Goal: Complete application form: Complete application form

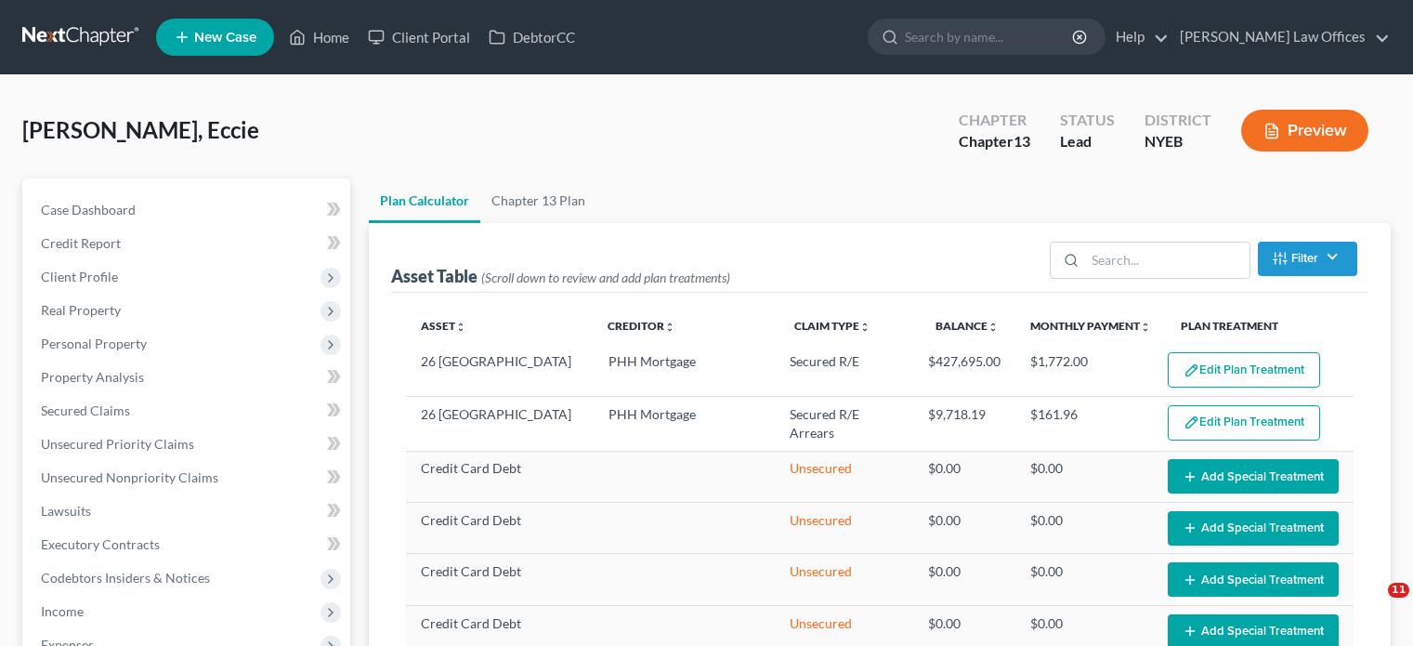
select select "59"
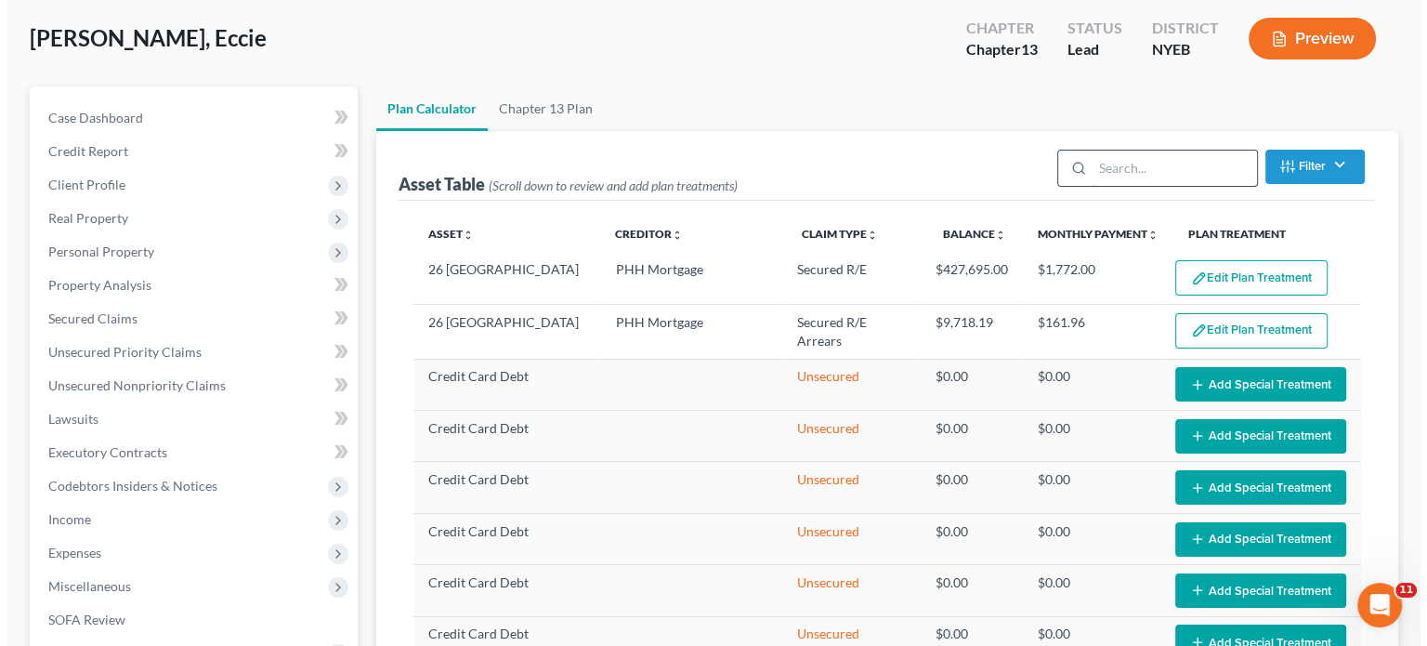
scroll to position [93, 0]
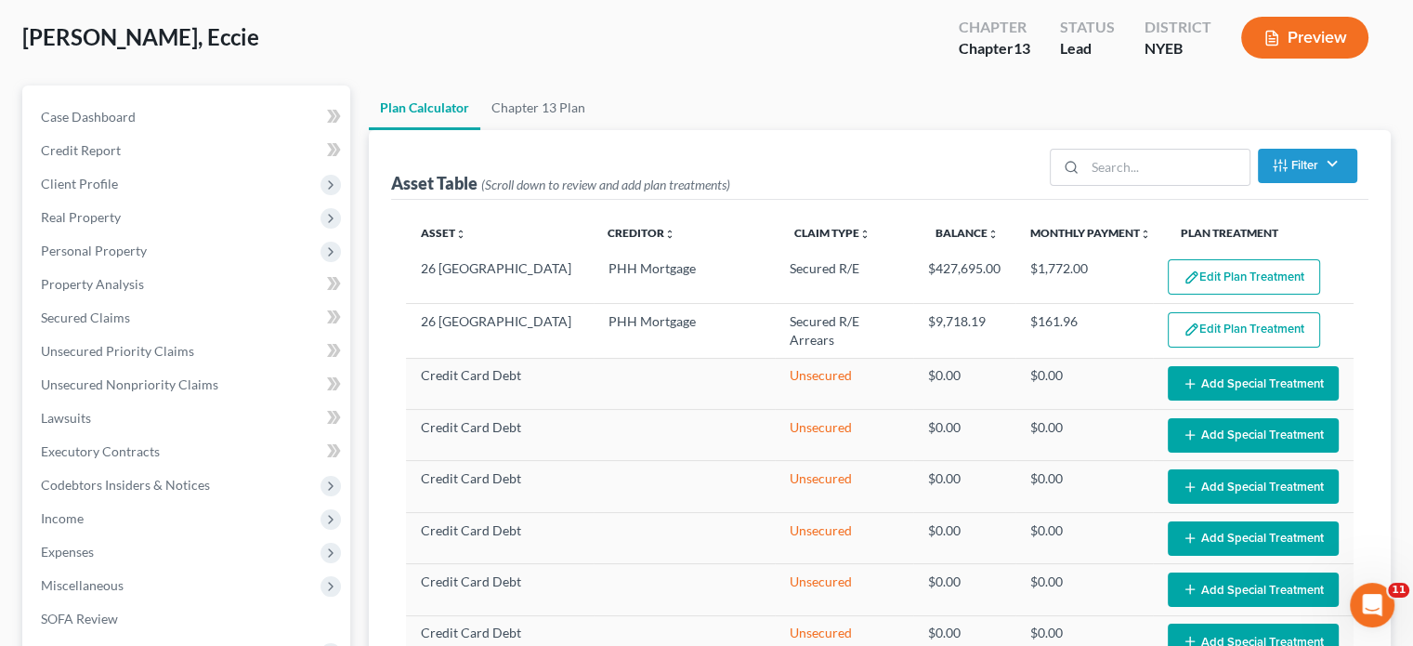
click at [1317, 33] on button "Preview" at bounding box center [1304, 38] width 127 height 42
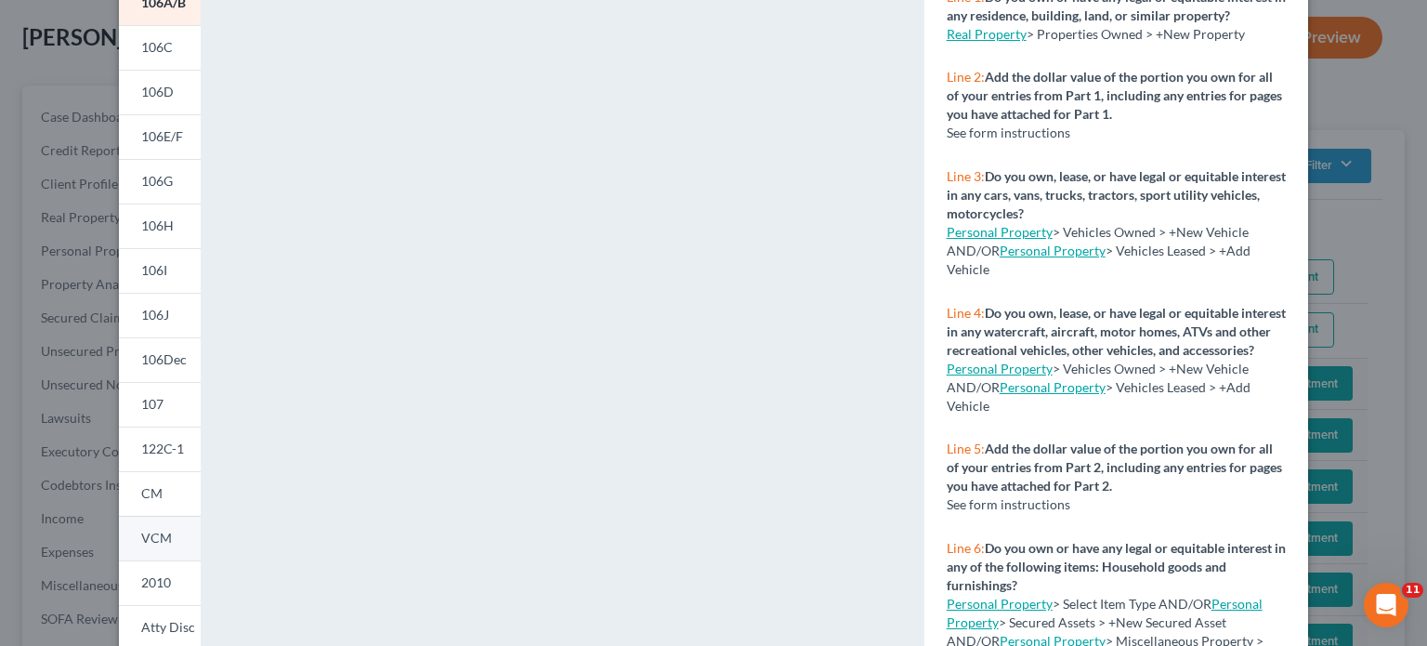
scroll to position [372, 0]
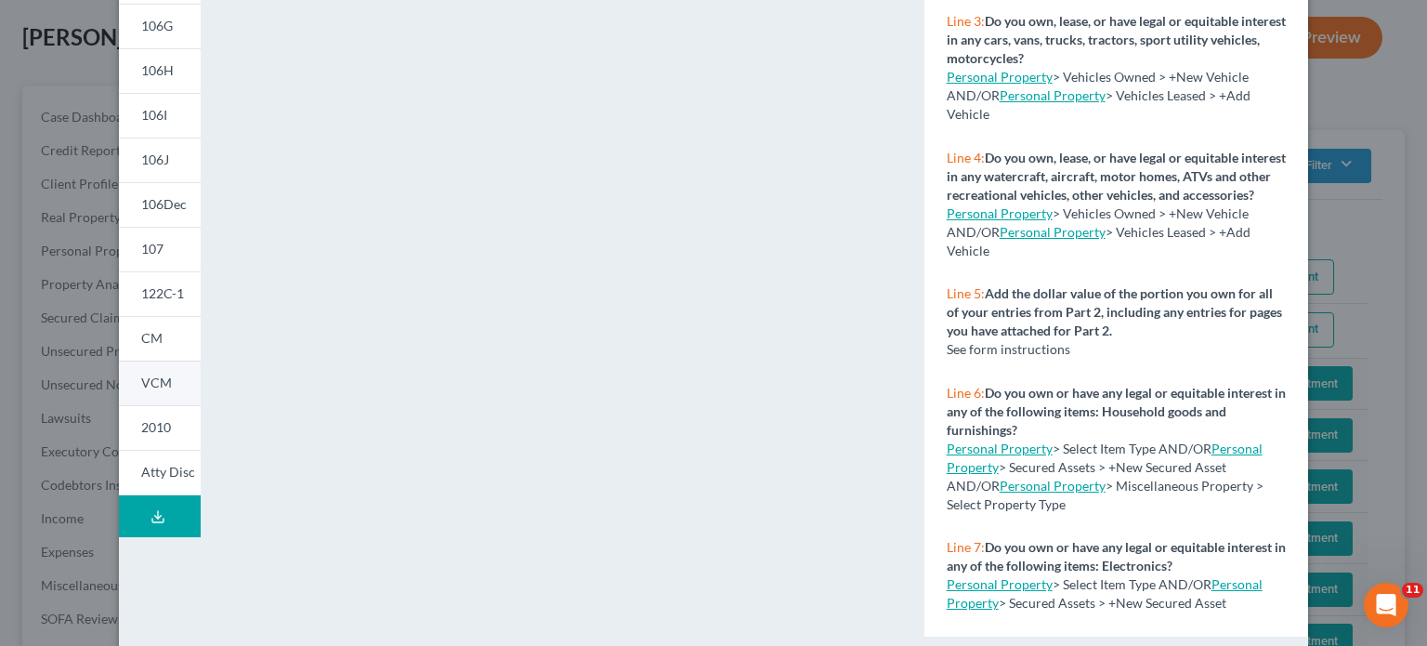
click at [153, 382] on span "VCM" at bounding box center [156, 382] width 31 height 16
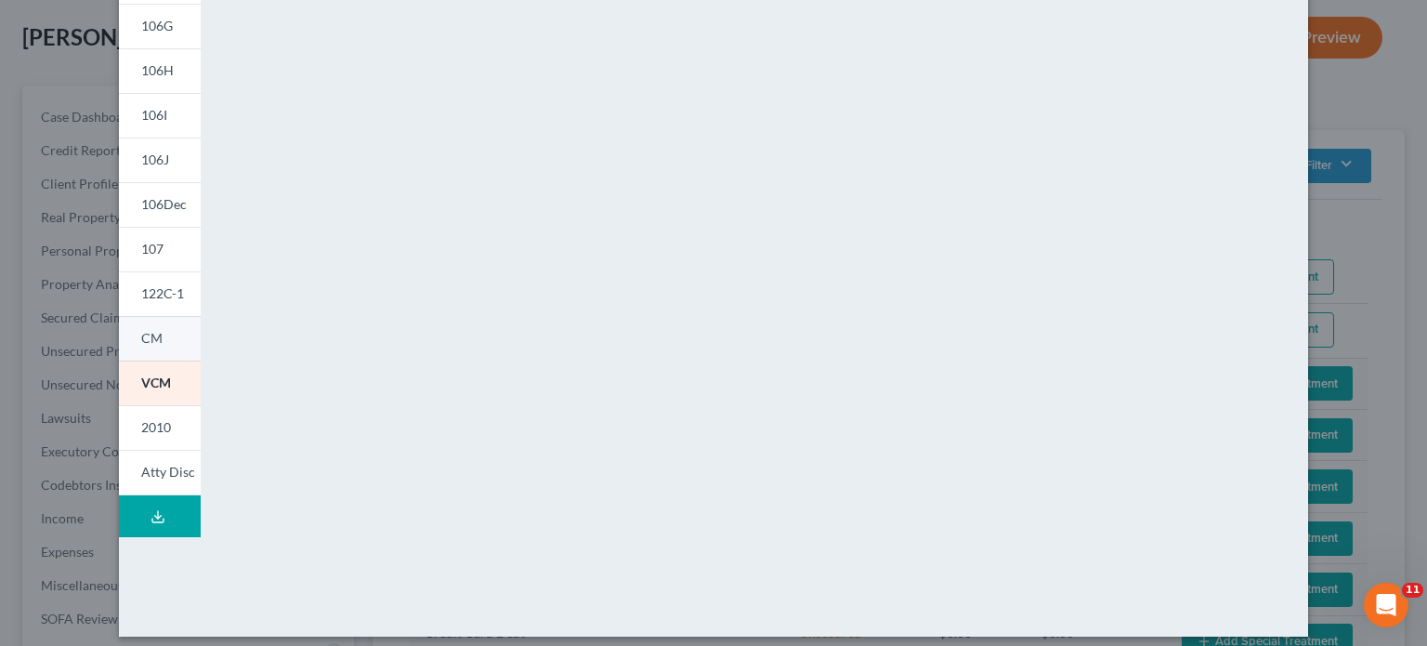
click at [153, 338] on span "CM" at bounding box center [151, 338] width 21 height 16
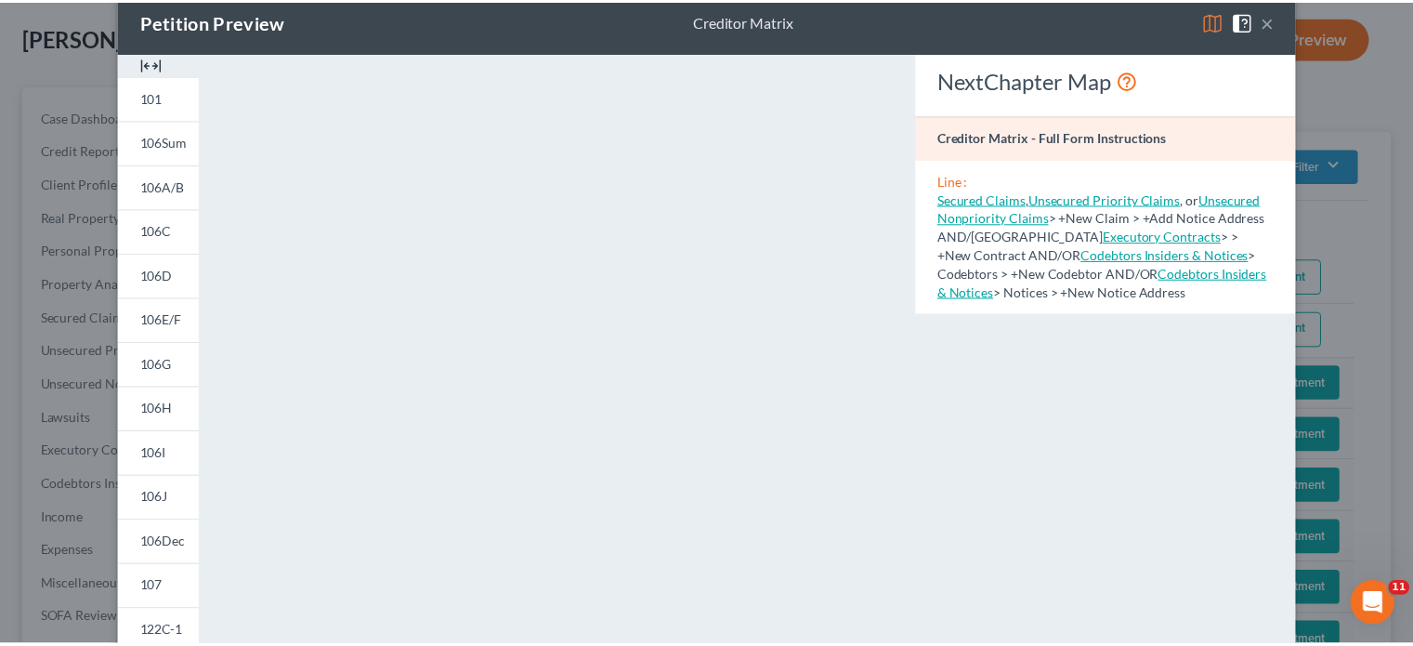
scroll to position [30, 0]
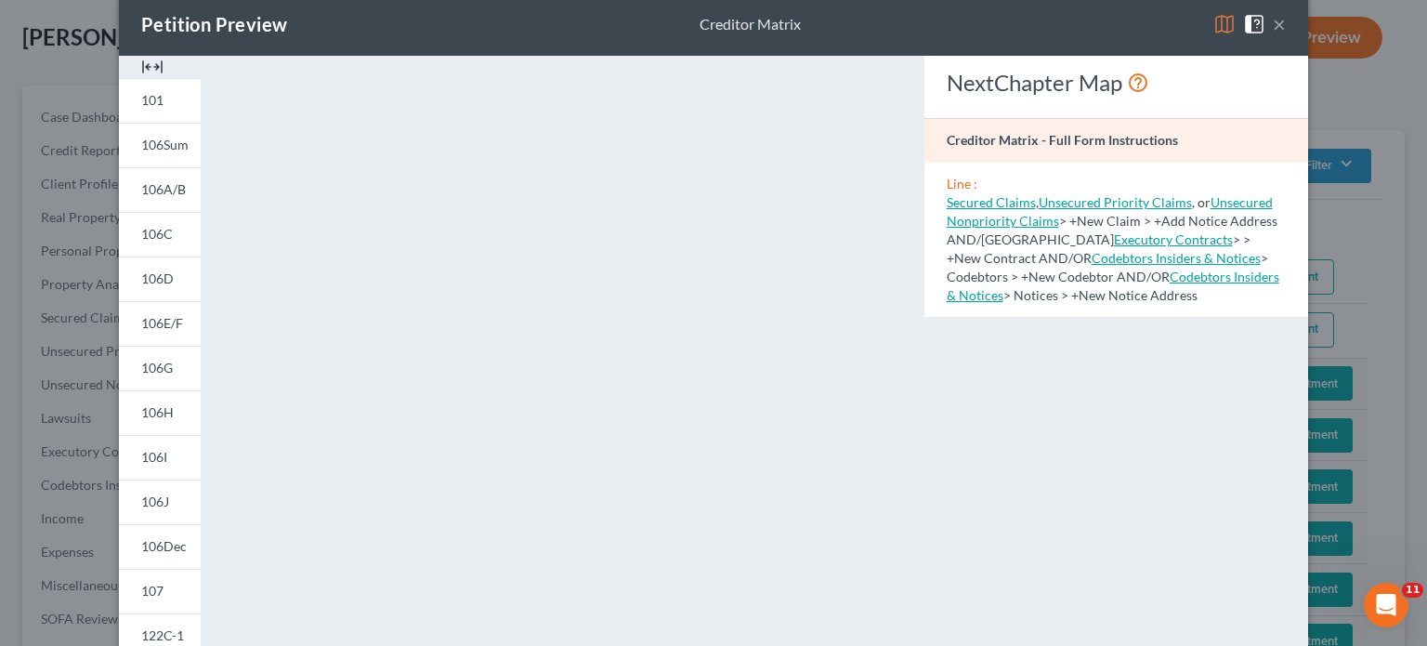
drag, startPoint x: 1269, startPoint y: 23, endPoint x: 1181, endPoint y: 163, distance: 165.0
click at [1251, 72] on div "Petition Preview Creditor Matrix × 101 106Sum 106A/B 106C 106D 106E/F 106G 106H…" at bounding box center [713, 494] width 1189 height 1003
click at [1275, 27] on button "×" at bounding box center [1279, 24] width 13 height 22
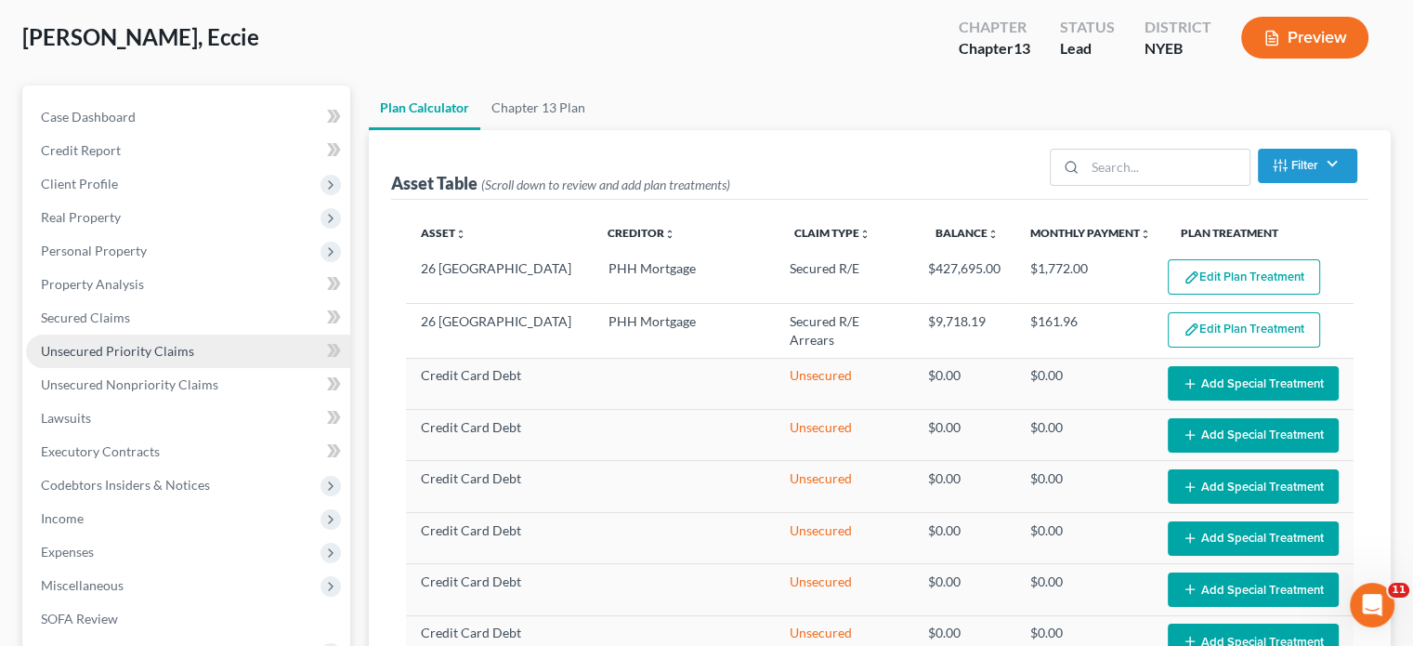
click at [90, 348] on span "Unsecured Priority Claims" at bounding box center [117, 351] width 153 height 16
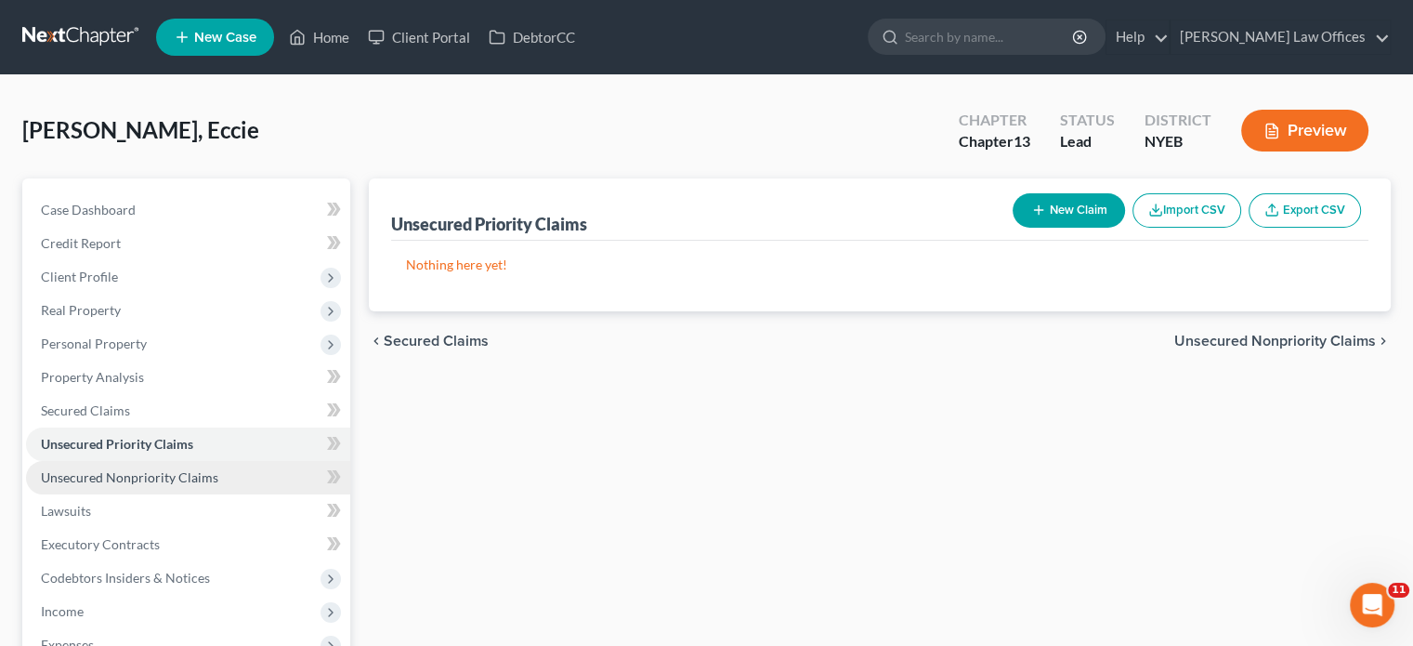
click at [161, 482] on span "Unsecured Nonpriority Claims" at bounding box center [129, 477] width 177 height 16
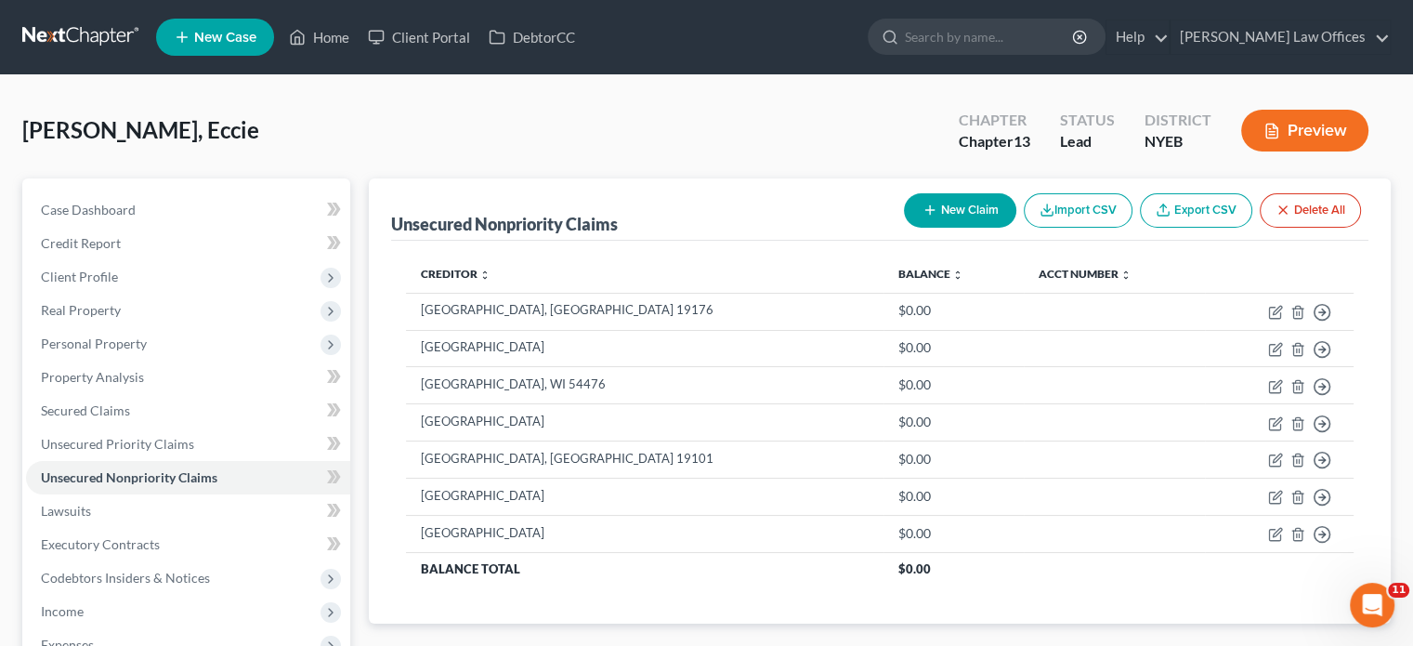
click at [819, 152] on div "[PERSON_NAME], Eccie Upgraded Chapter Chapter 13 Status Lead District NYEB Prev…" at bounding box center [706, 138] width 1369 height 81
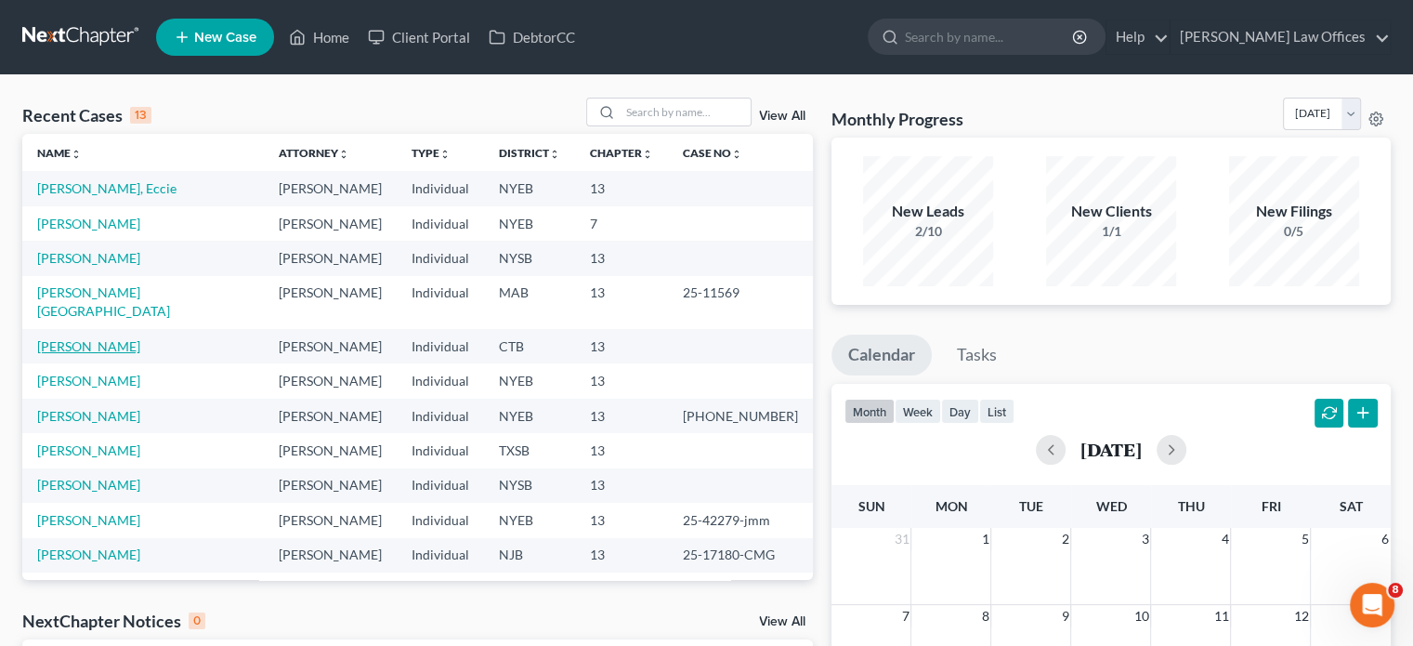
click at [99, 338] on link "[PERSON_NAME]" at bounding box center [88, 346] width 103 height 16
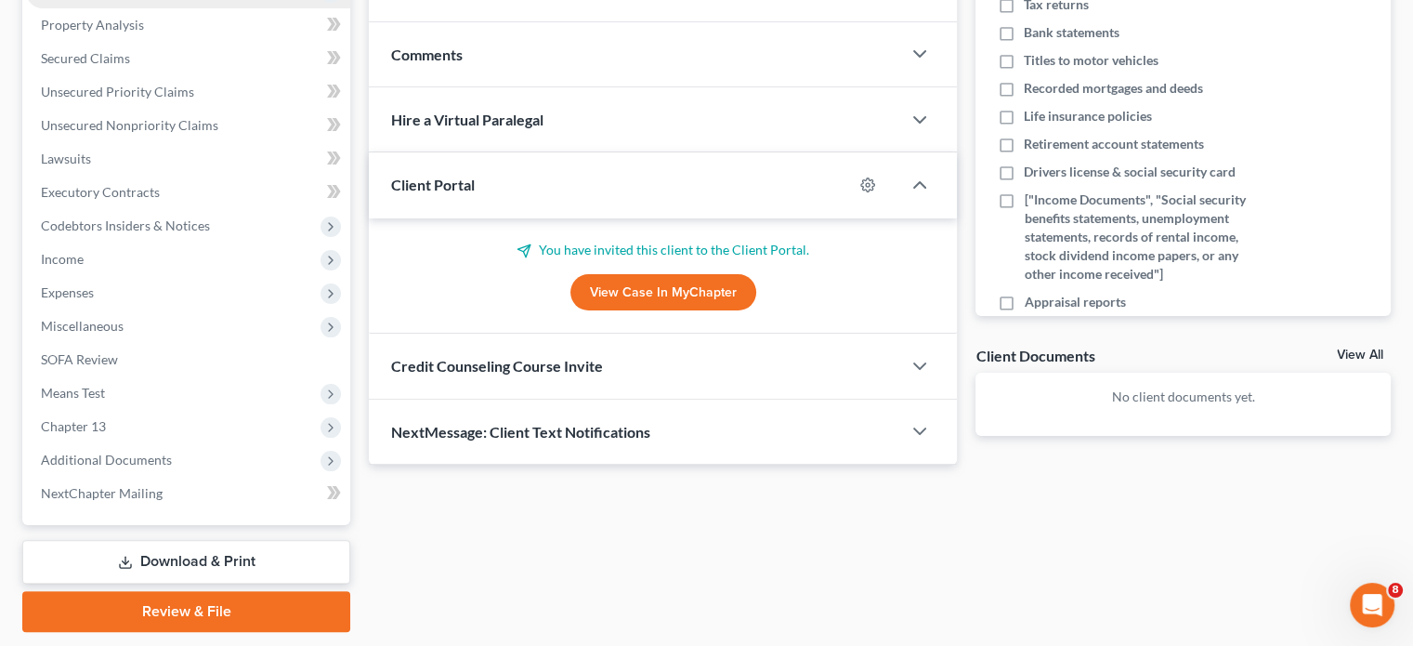
scroll to position [407, 0]
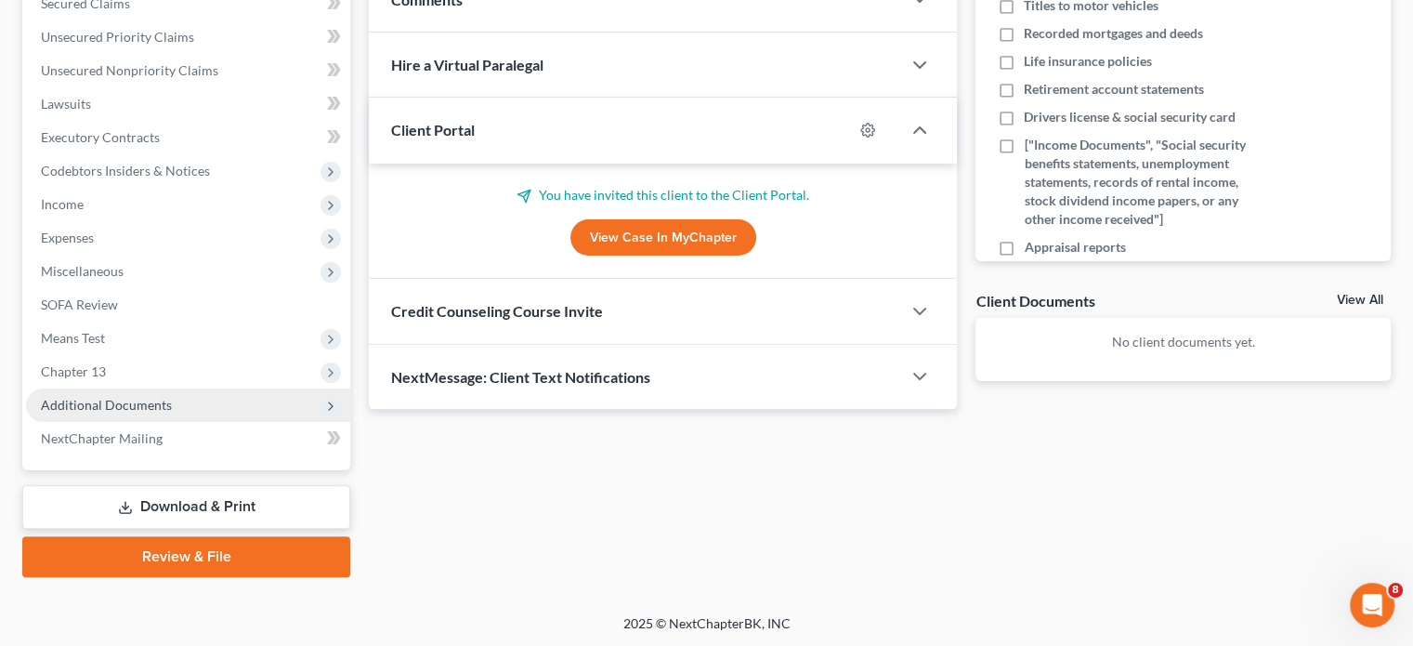
click at [110, 408] on span "Additional Documents" at bounding box center [106, 405] width 131 height 16
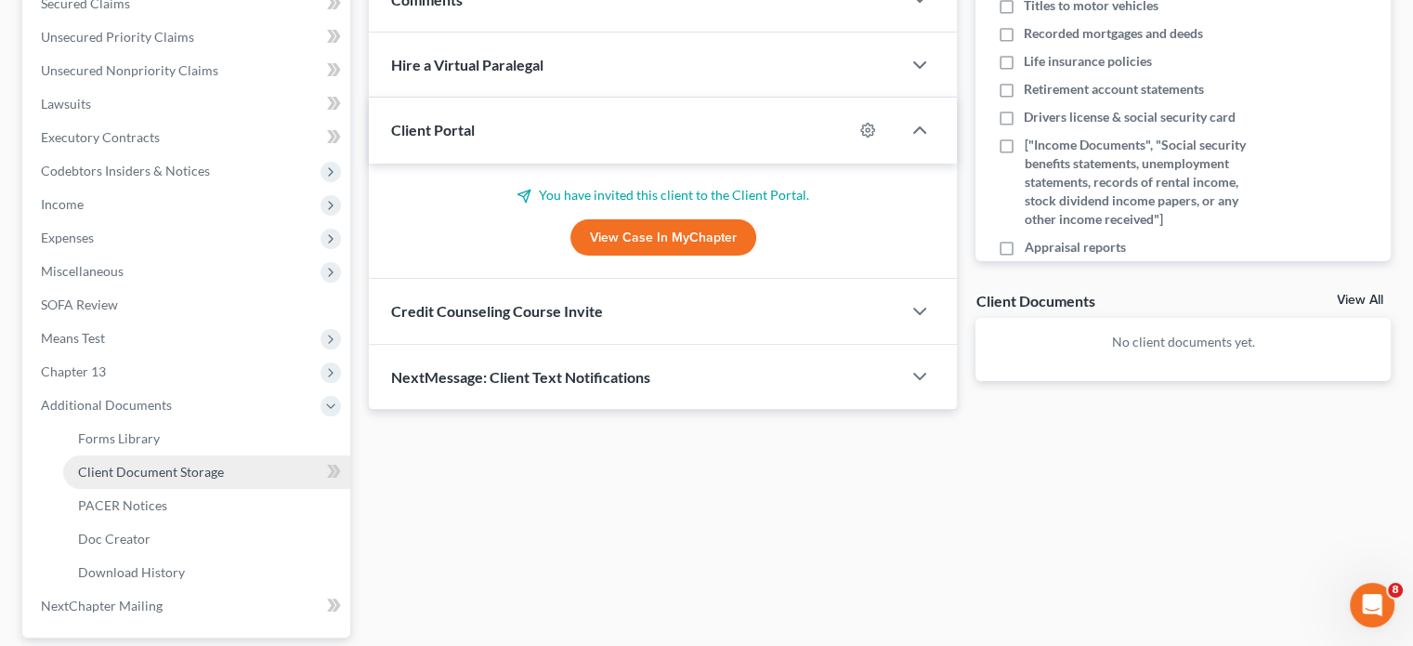
click at [138, 469] on span "Client Document Storage" at bounding box center [151, 472] width 146 height 16
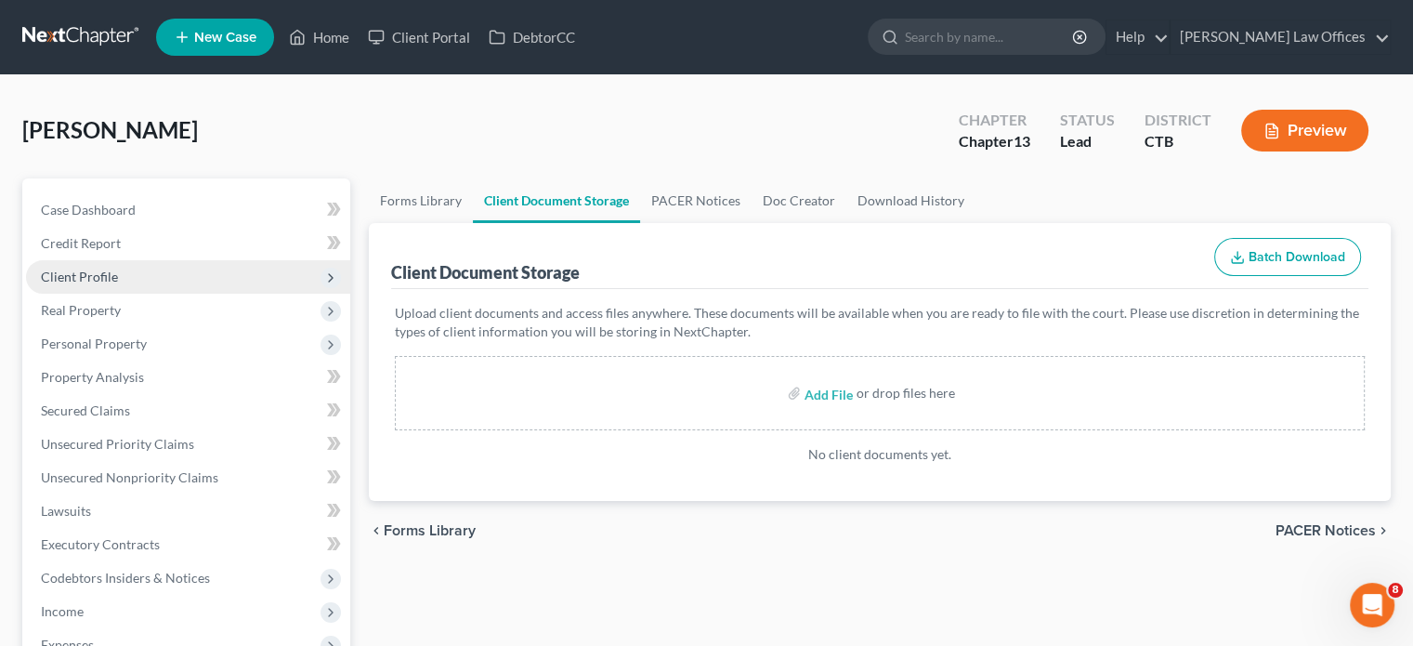
click at [82, 280] on span "Client Profile" at bounding box center [79, 276] width 77 height 16
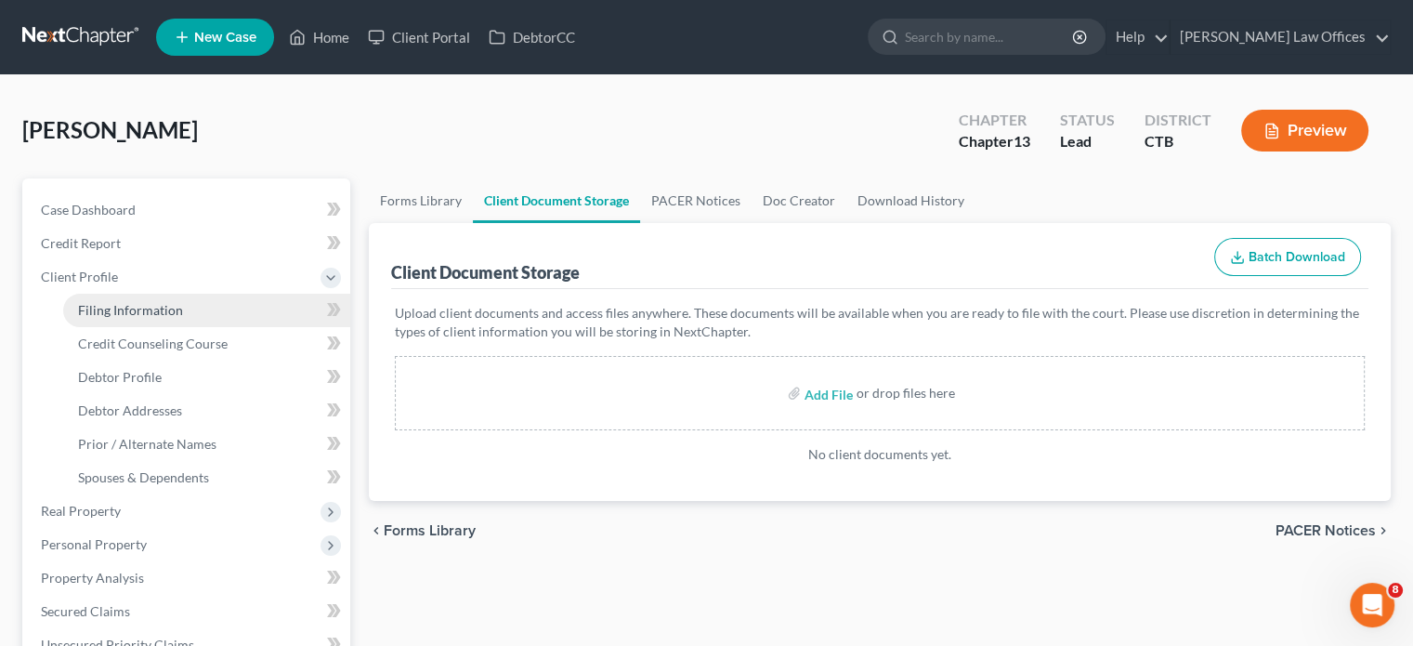
click at [136, 306] on span "Filing Information" at bounding box center [130, 310] width 105 height 16
select select "1"
select select "0"
select select "3"
select select "22"
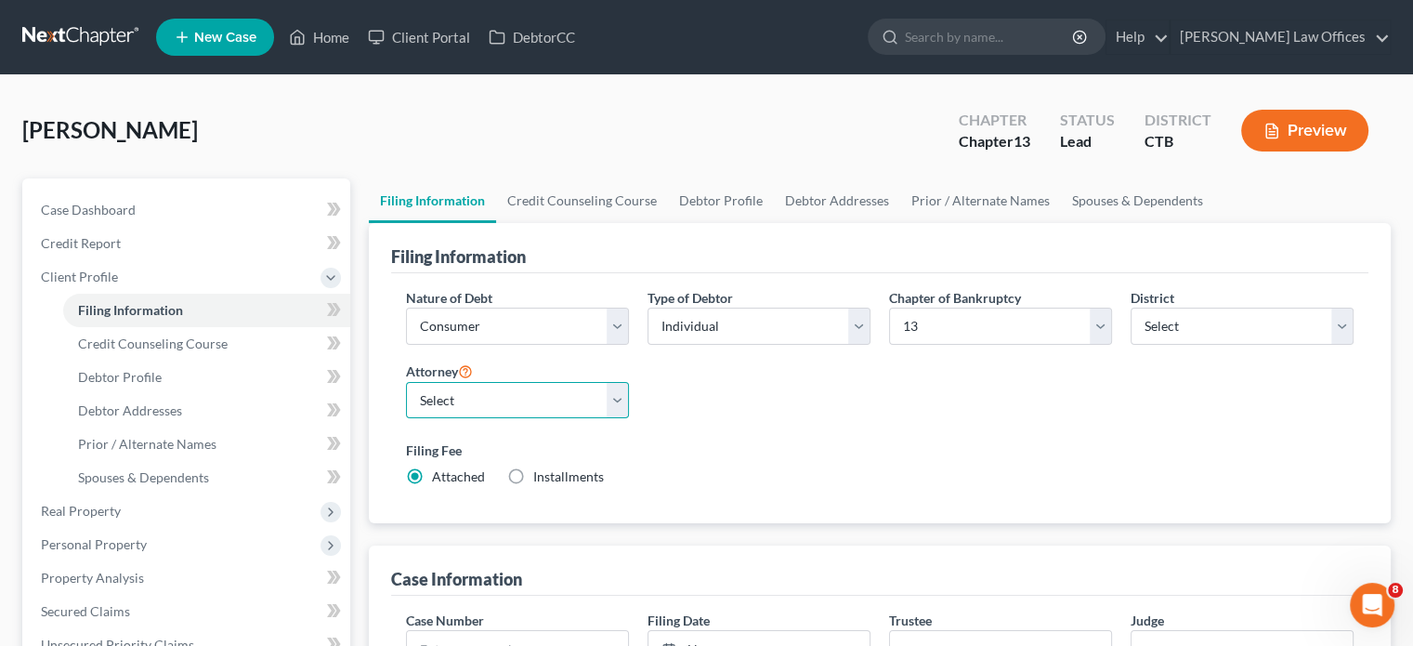
click at [615, 396] on select "Select Michael Treanor - MAB Michael Treanor - MAB Michael Treanor - NYSB Micha…" at bounding box center [517, 400] width 223 height 37
click at [707, 410] on div "Nature of Debt Select Business Consumer Other Nature of Business Select Clearin…" at bounding box center [880, 395] width 966 height 214
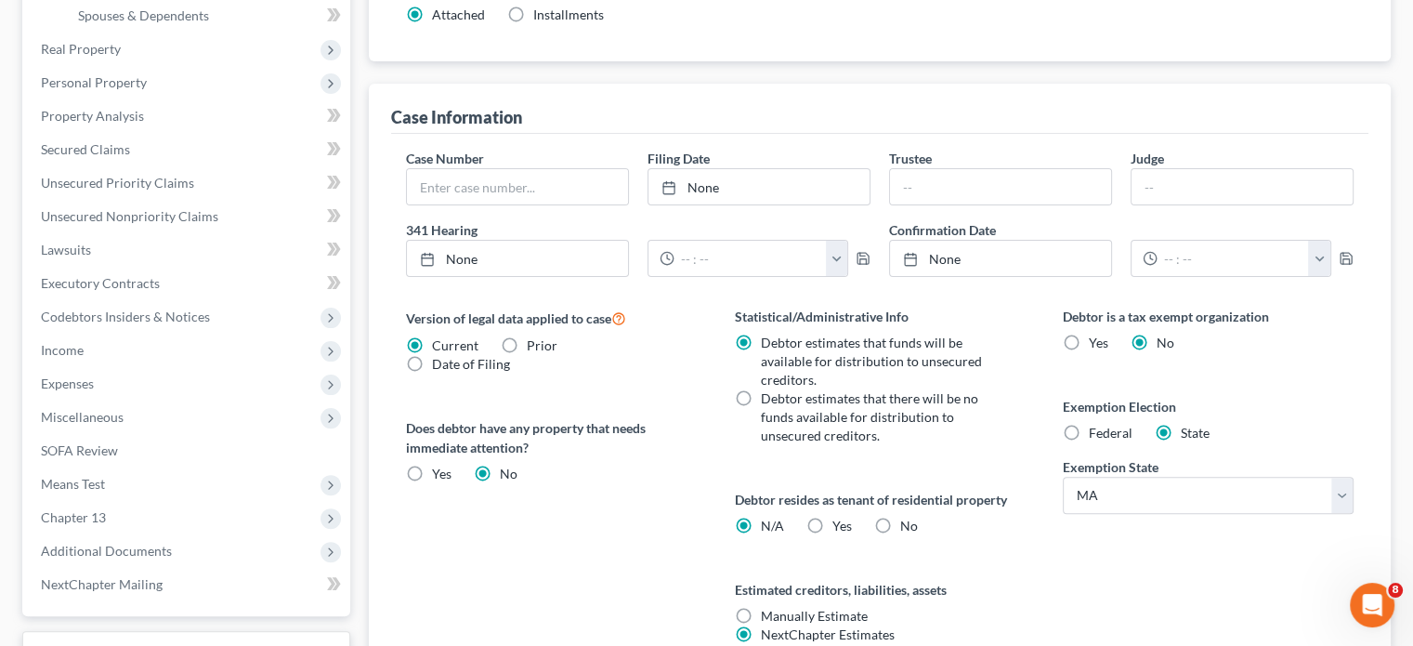
scroll to position [465, 0]
click at [1089, 426] on label "Federal" at bounding box center [1111, 430] width 44 height 19
click at [1096, 426] on input "Federal" at bounding box center [1102, 427] width 12 height 12
radio input "true"
radio input "false"
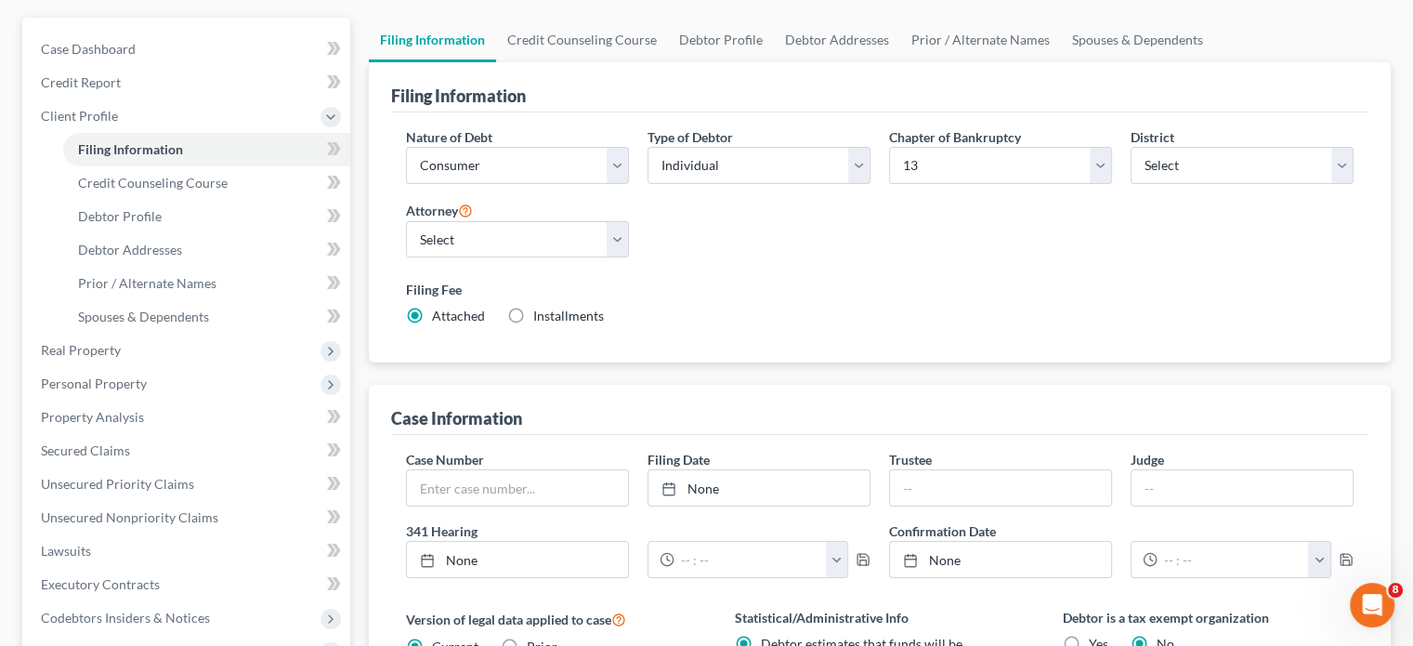
scroll to position [0, 0]
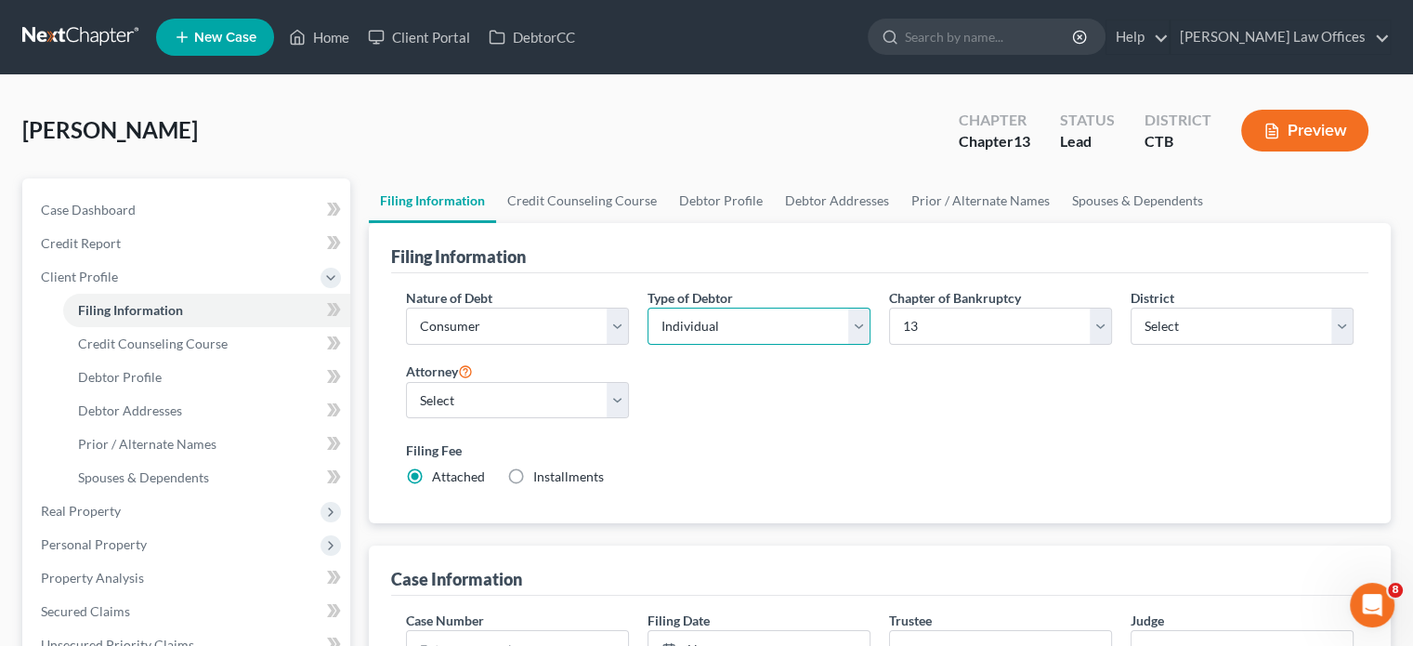
click at [857, 333] on select "Select Individual Joint" at bounding box center [759, 326] width 223 height 37
click at [887, 371] on div "Nature of Debt Select Business Consumer Other Nature of Business Select Clearin…" at bounding box center [880, 395] width 966 height 214
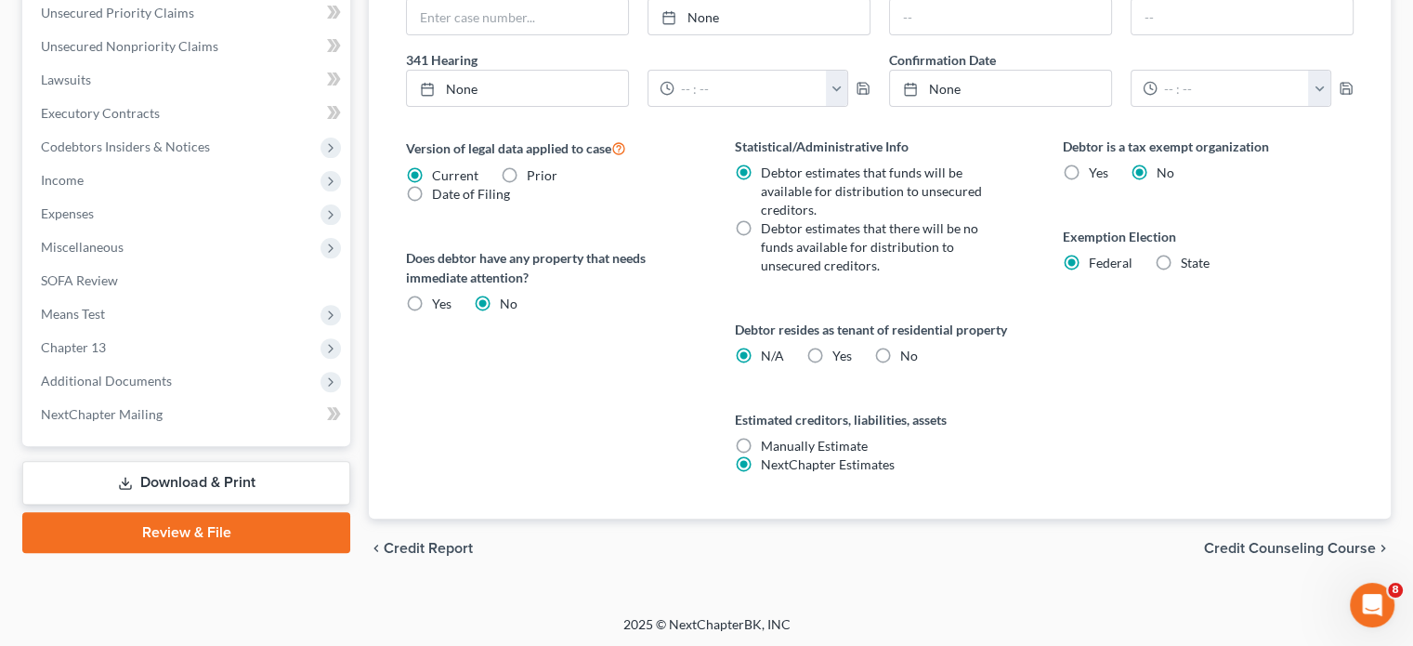
click at [1228, 542] on span "Credit Counseling Course" at bounding box center [1290, 548] width 172 height 15
